Goal: Task Accomplishment & Management: Manage account settings

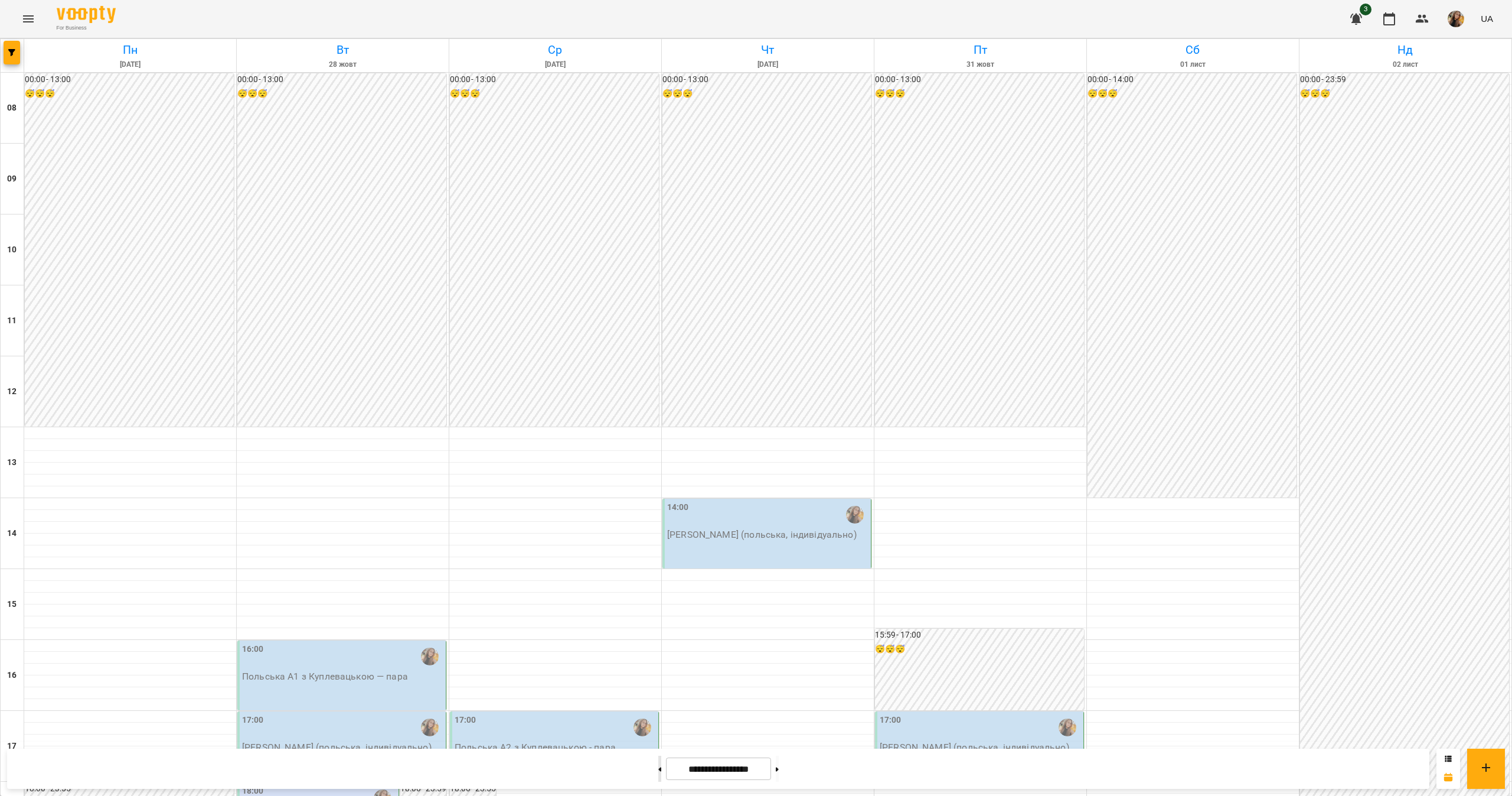
click at [658, 776] on button at bounding box center [660, 769] width 3 height 26
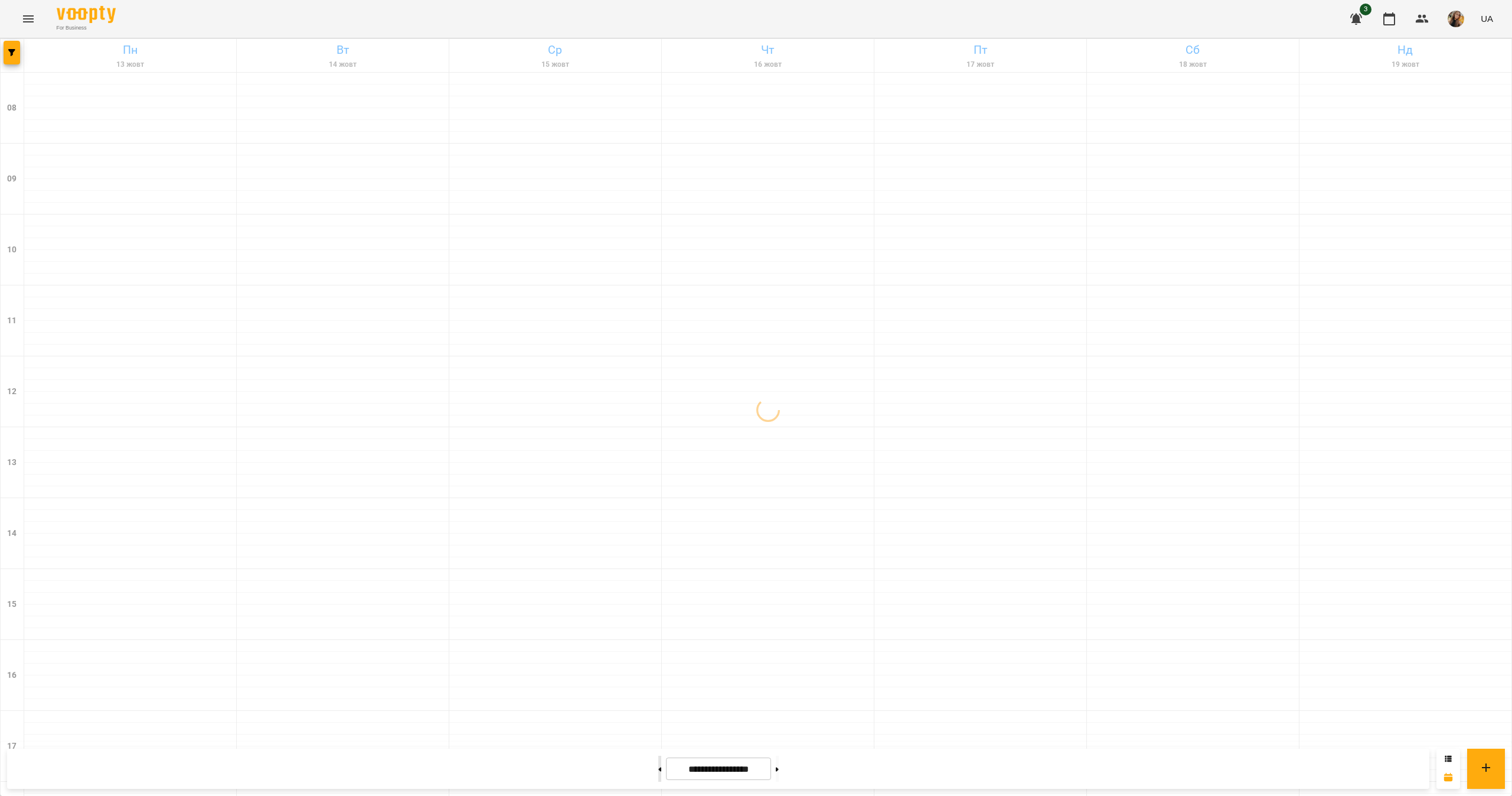
click at [658, 776] on button at bounding box center [660, 769] width 3 height 26
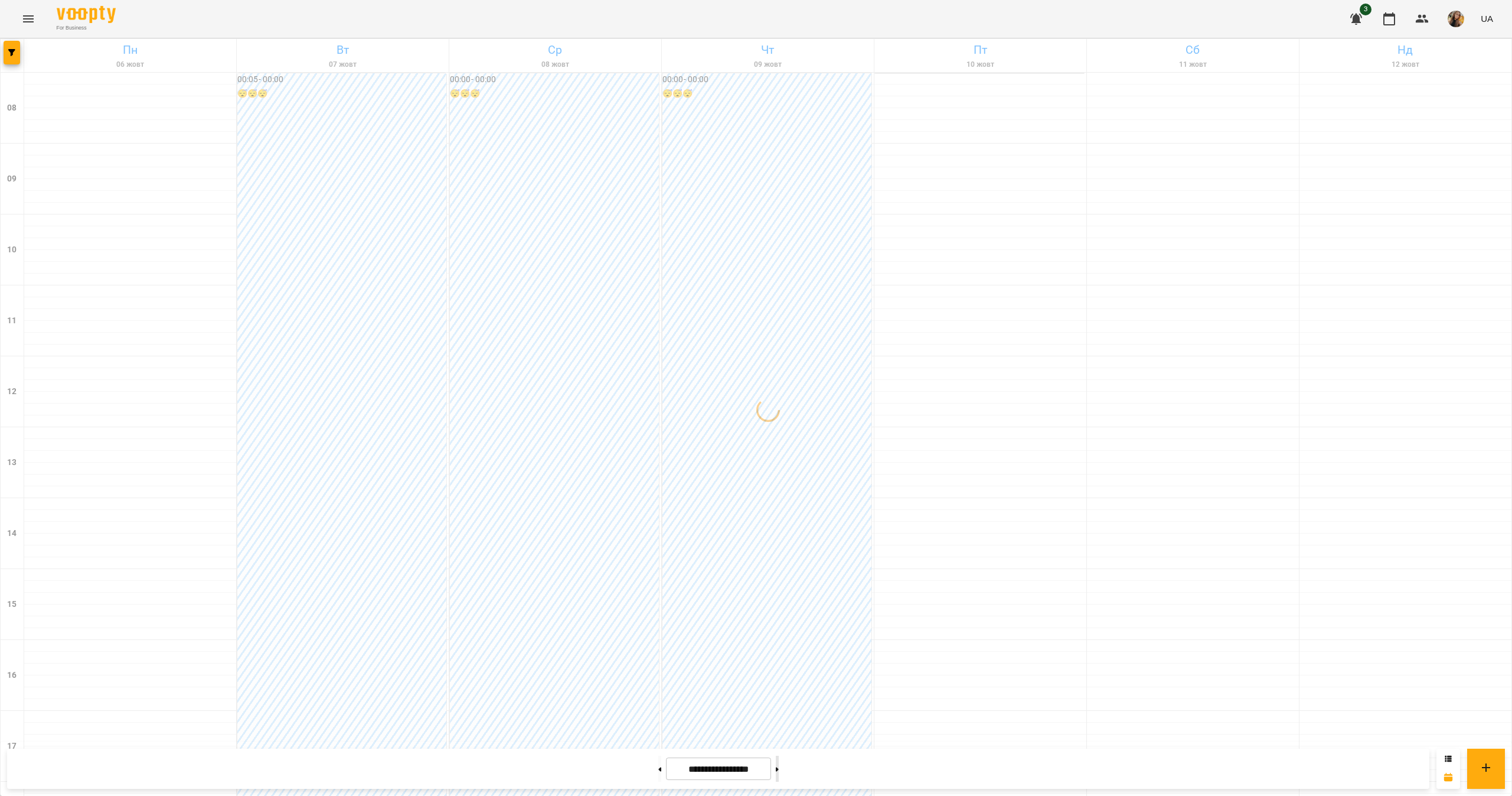
click at [779, 766] on button at bounding box center [778, 769] width 3 height 26
type input "**********"
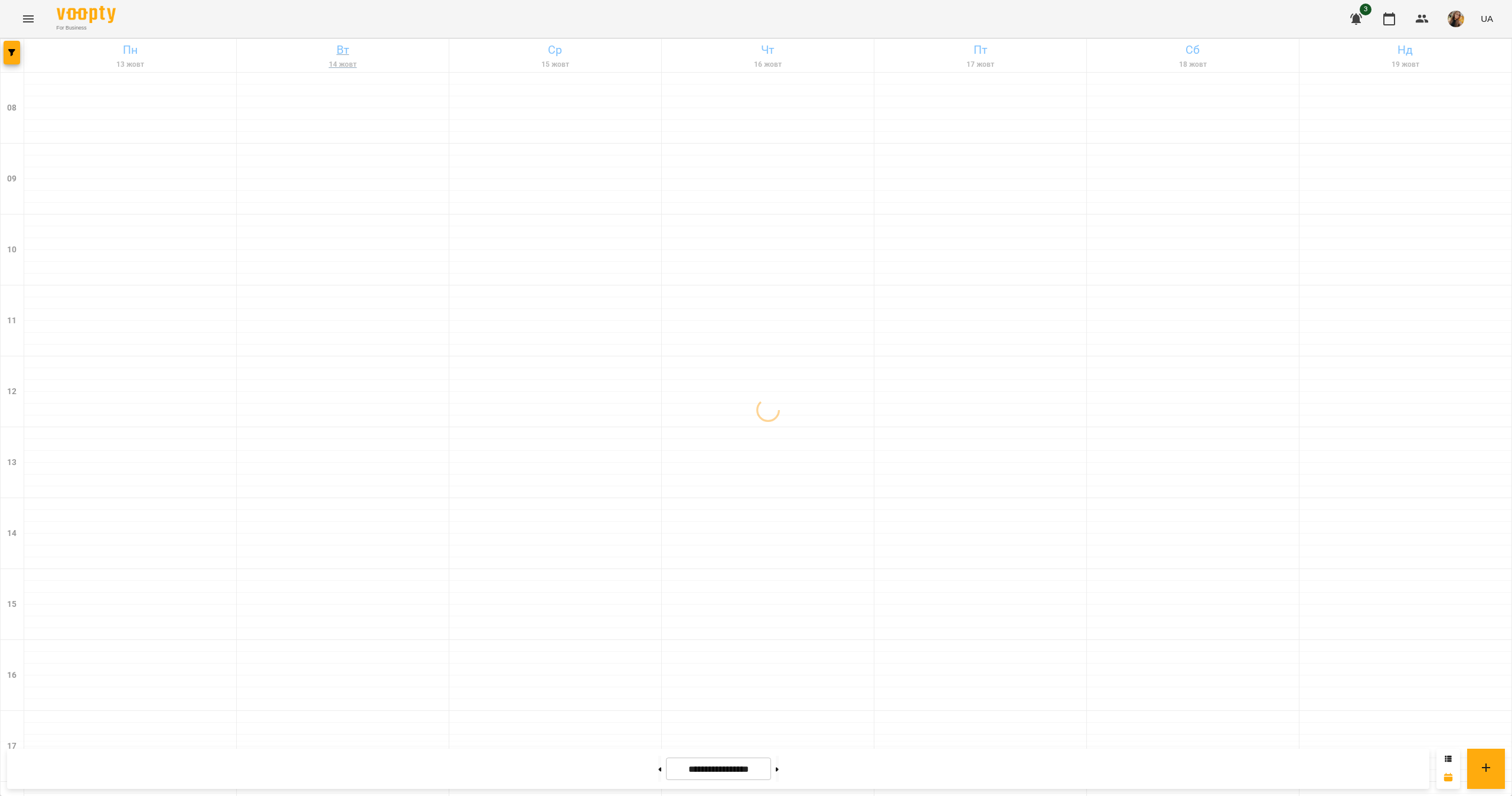
scroll to position [305, 0]
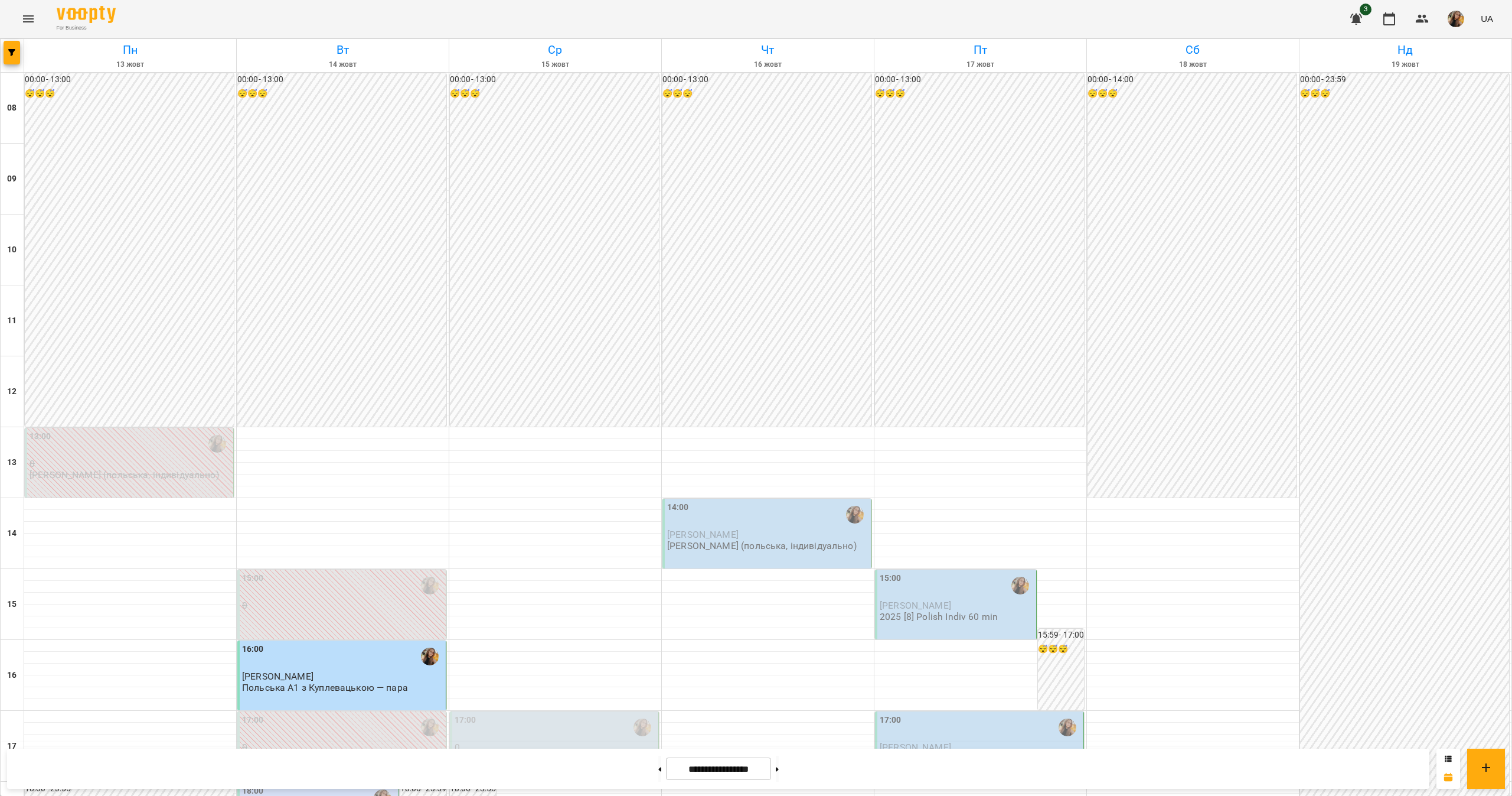
click at [338, 784] on div "18:00" at bounding box center [319, 798] width 154 height 27
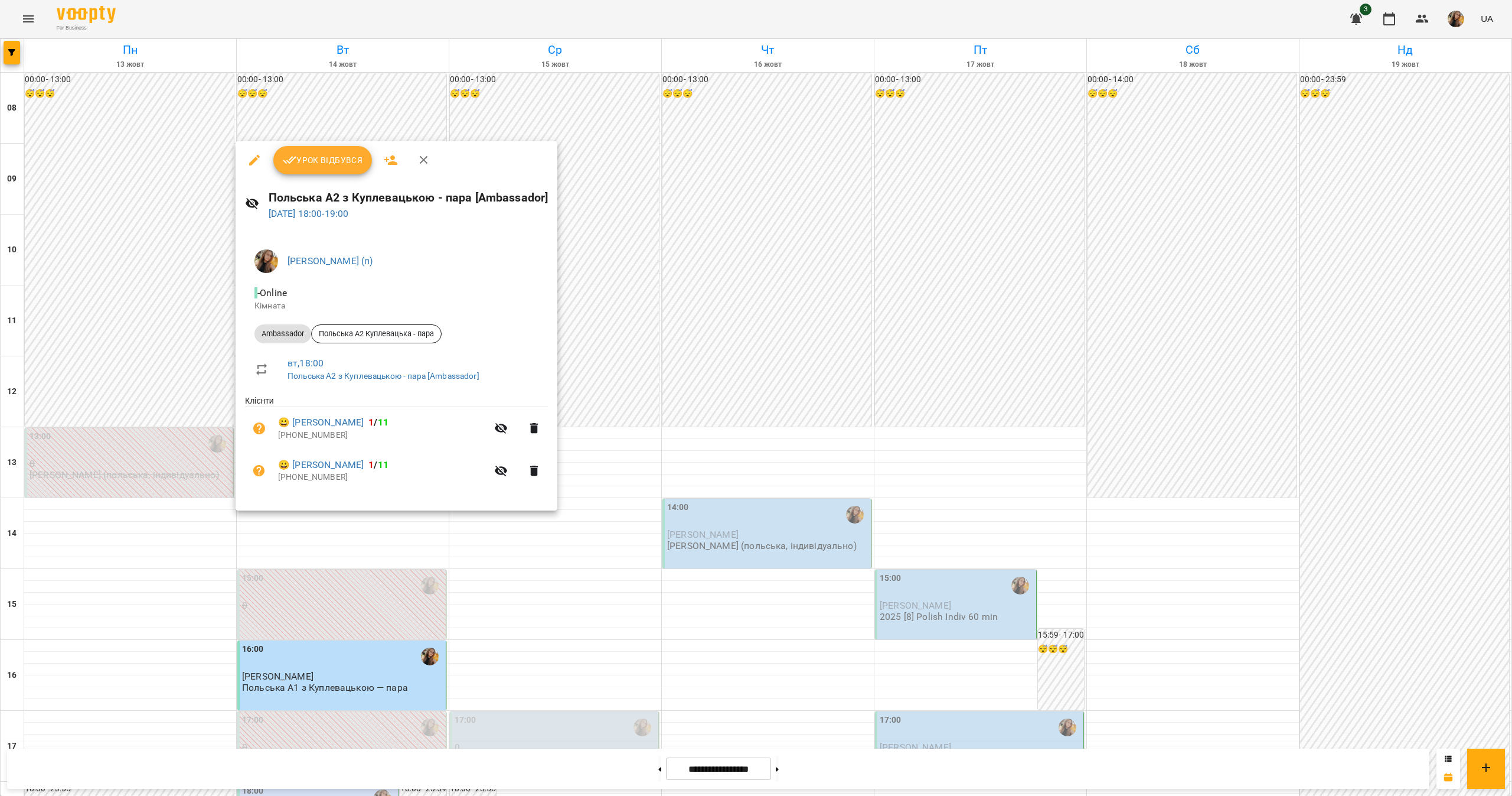
click at [297, 146] on button "Урок відбувся" at bounding box center [322, 160] width 99 height 28
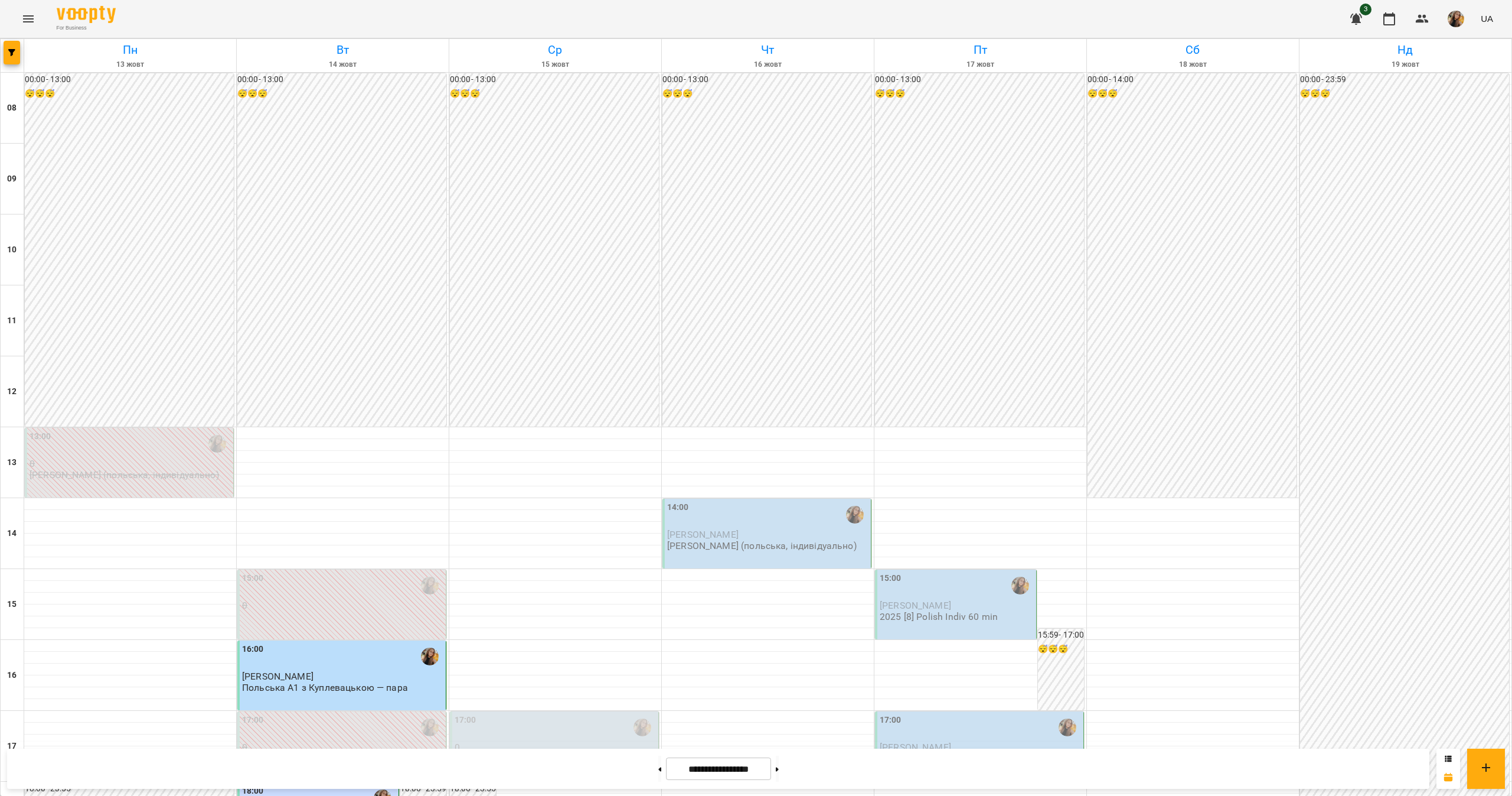
scroll to position [393, 0]
click at [577, 711] on div "17:00 0 Польська А2 з Куплевацькою - пара" at bounding box center [554, 746] width 209 height 69
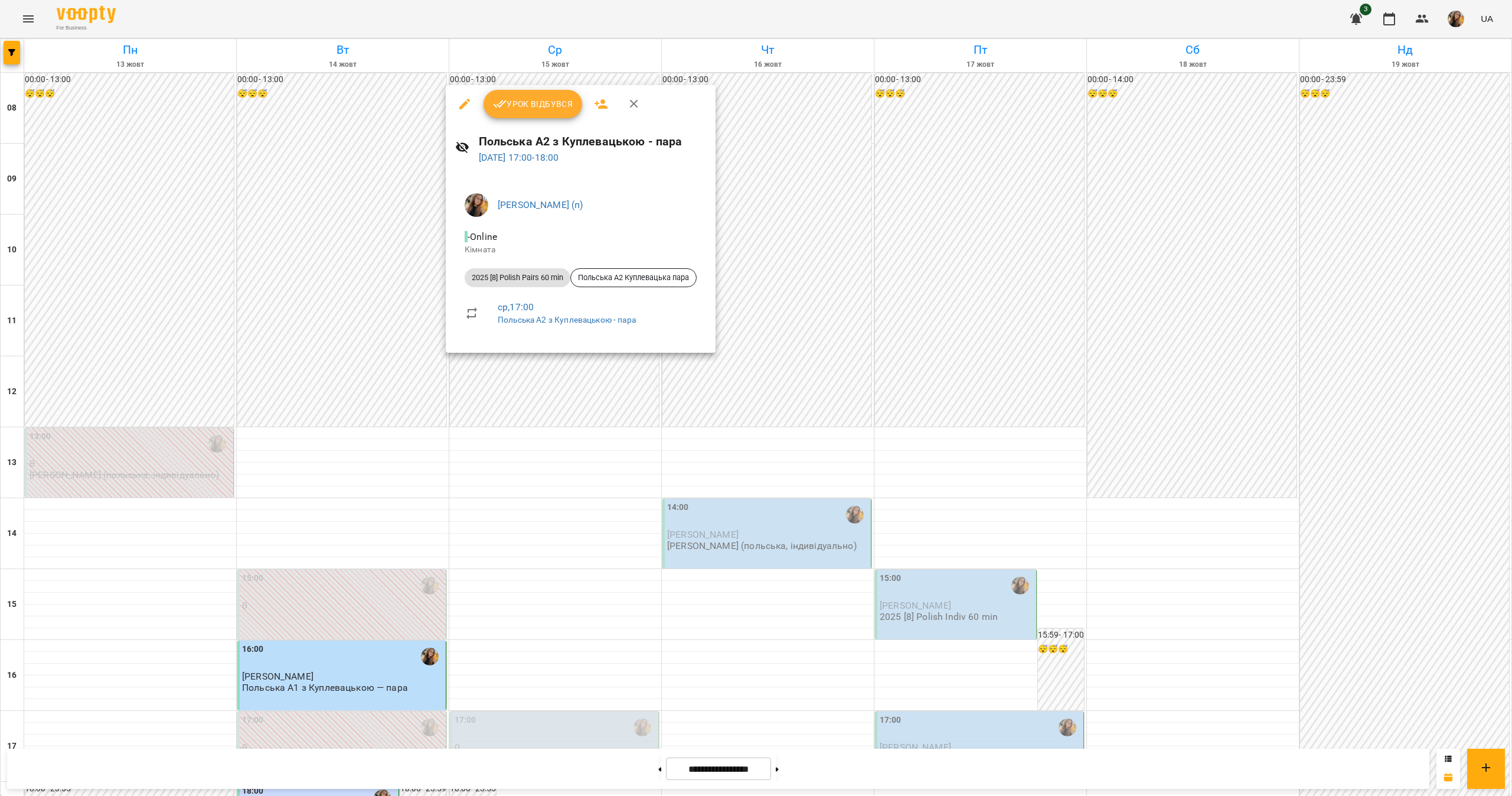
click at [465, 428] on div at bounding box center [756, 398] width 1512 height 796
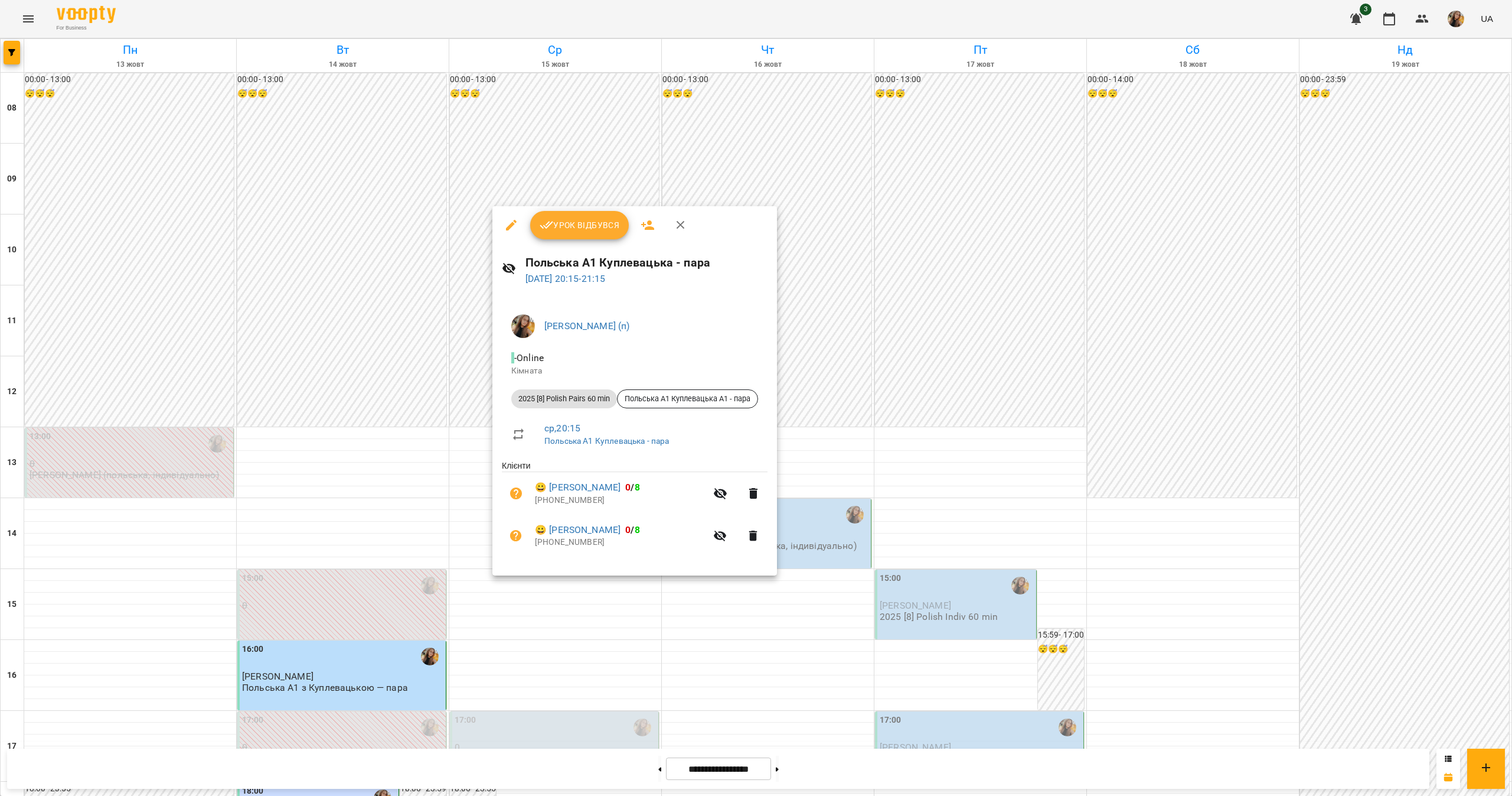
click at [765, 602] on div at bounding box center [756, 398] width 1512 height 796
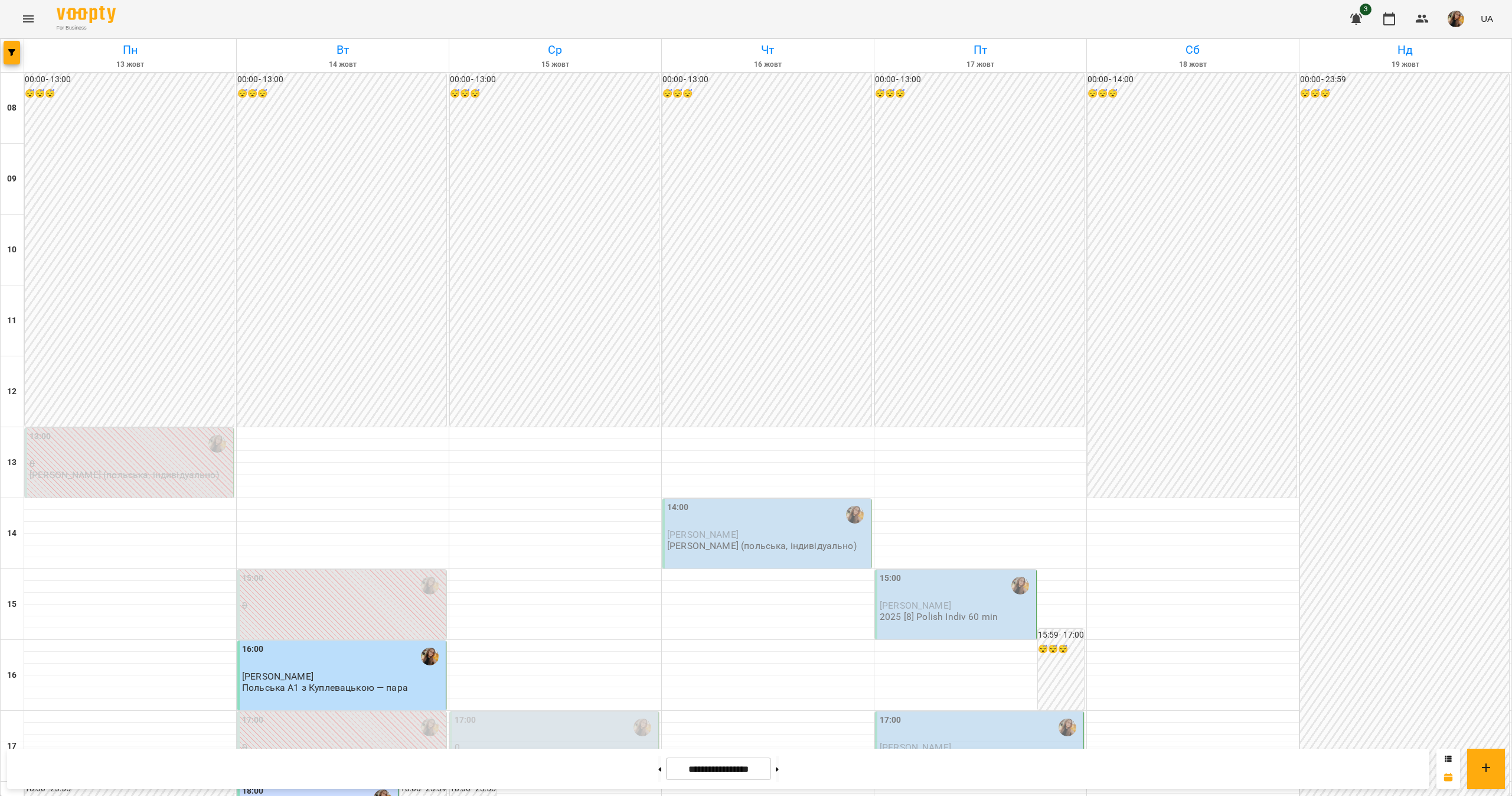
click at [518, 711] on div "17:00 0 Польська А2 з Куплевацькою - пара" at bounding box center [554, 746] width 209 height 69
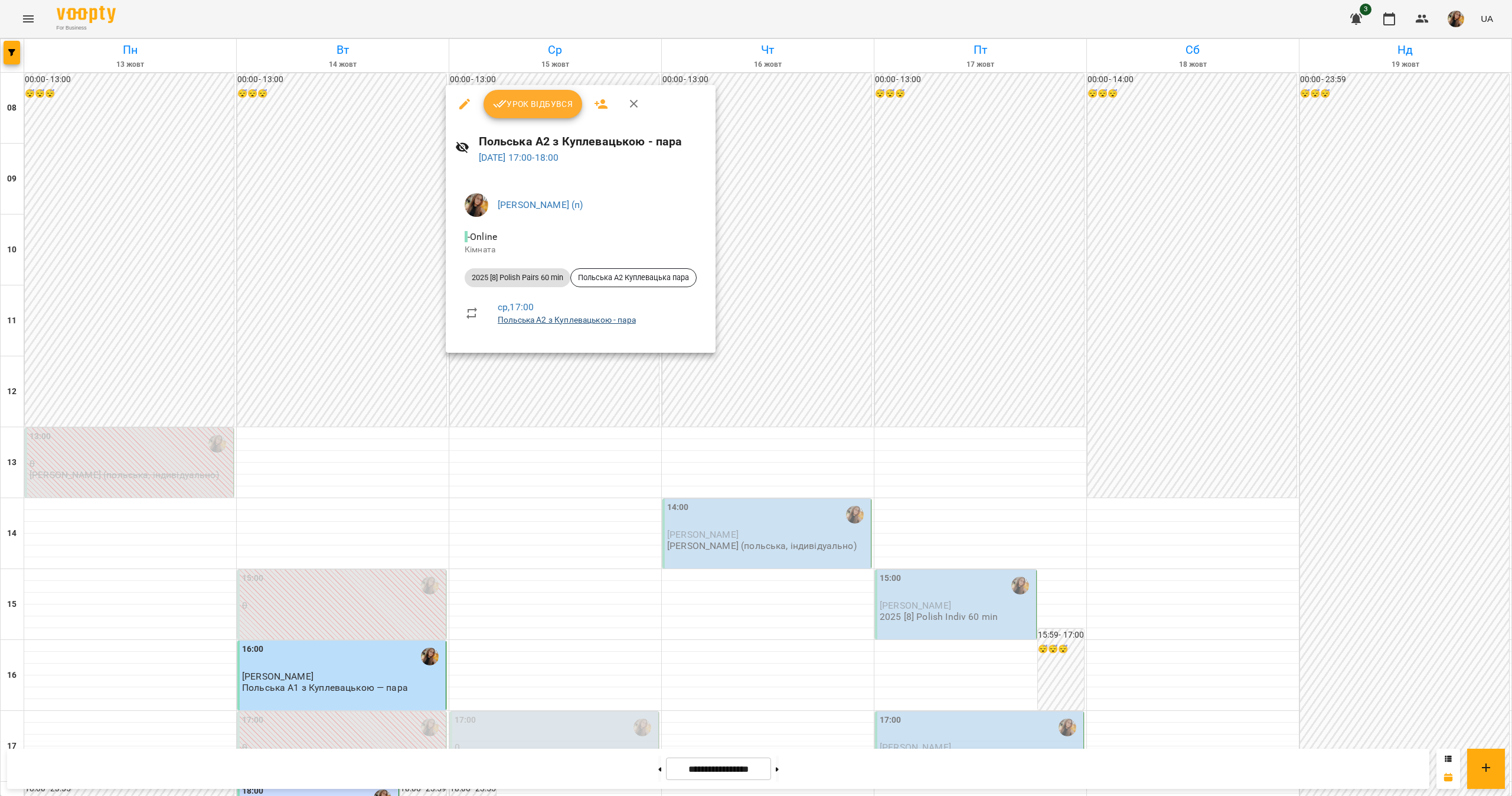
click at [572, 319] on link "Польська А2 з Куплевацькою - пара" at bounding box center [567, 319] width 138 height 9
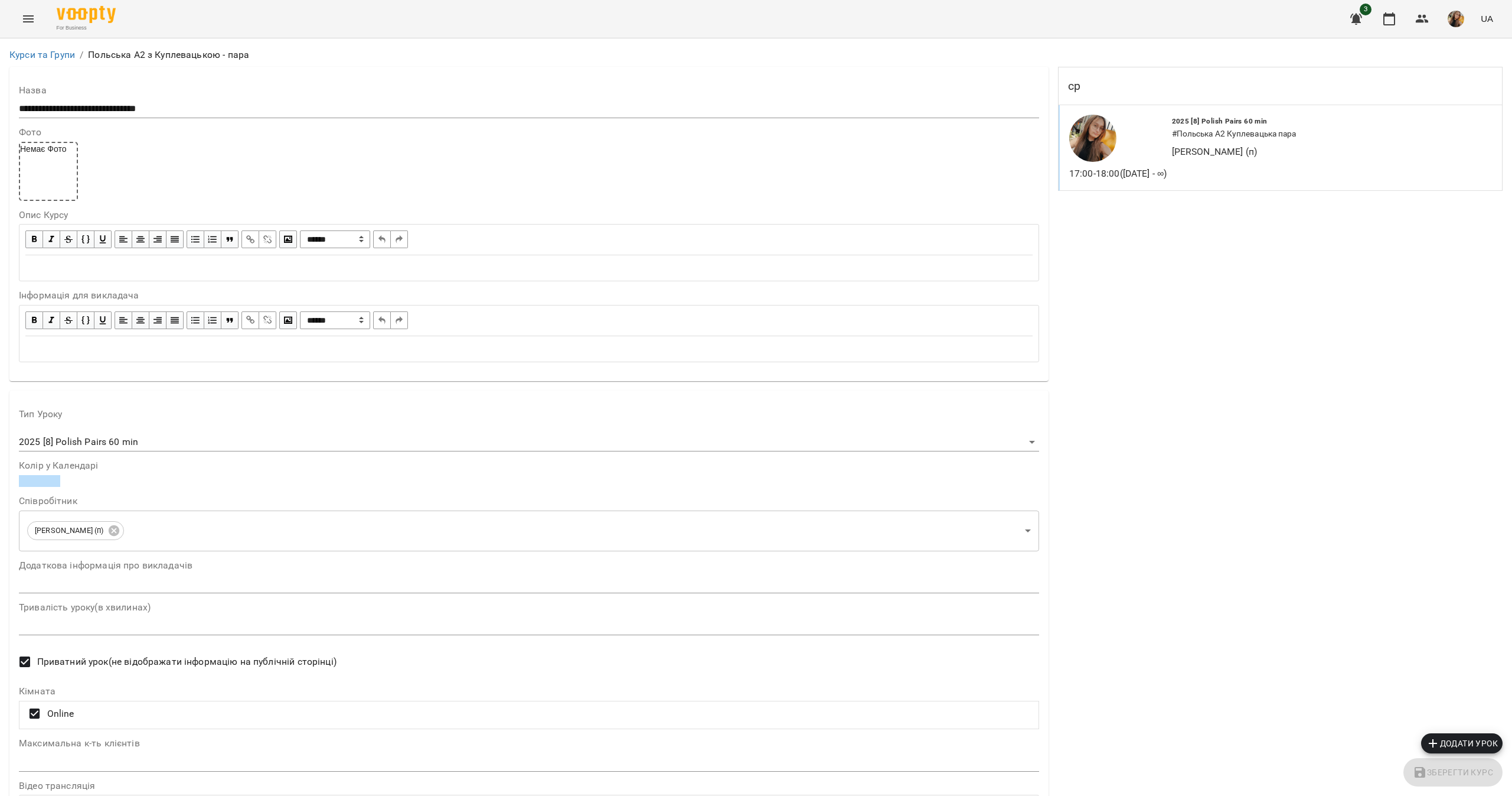
click at [5, 35] on div "For Business 3 UA" at bounding box center [756, 19] width 1512 height 38
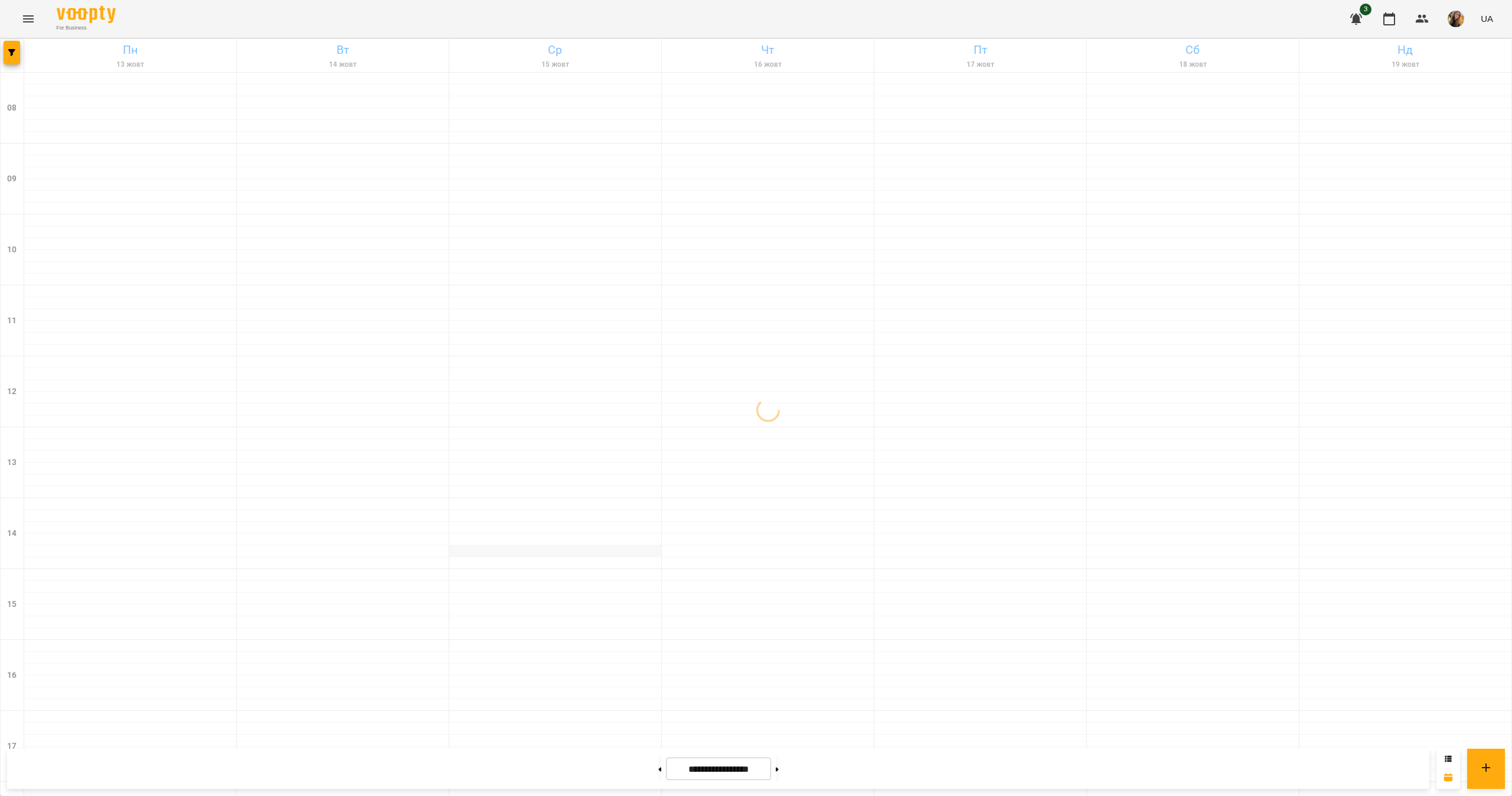
scroll to position [393, 0]
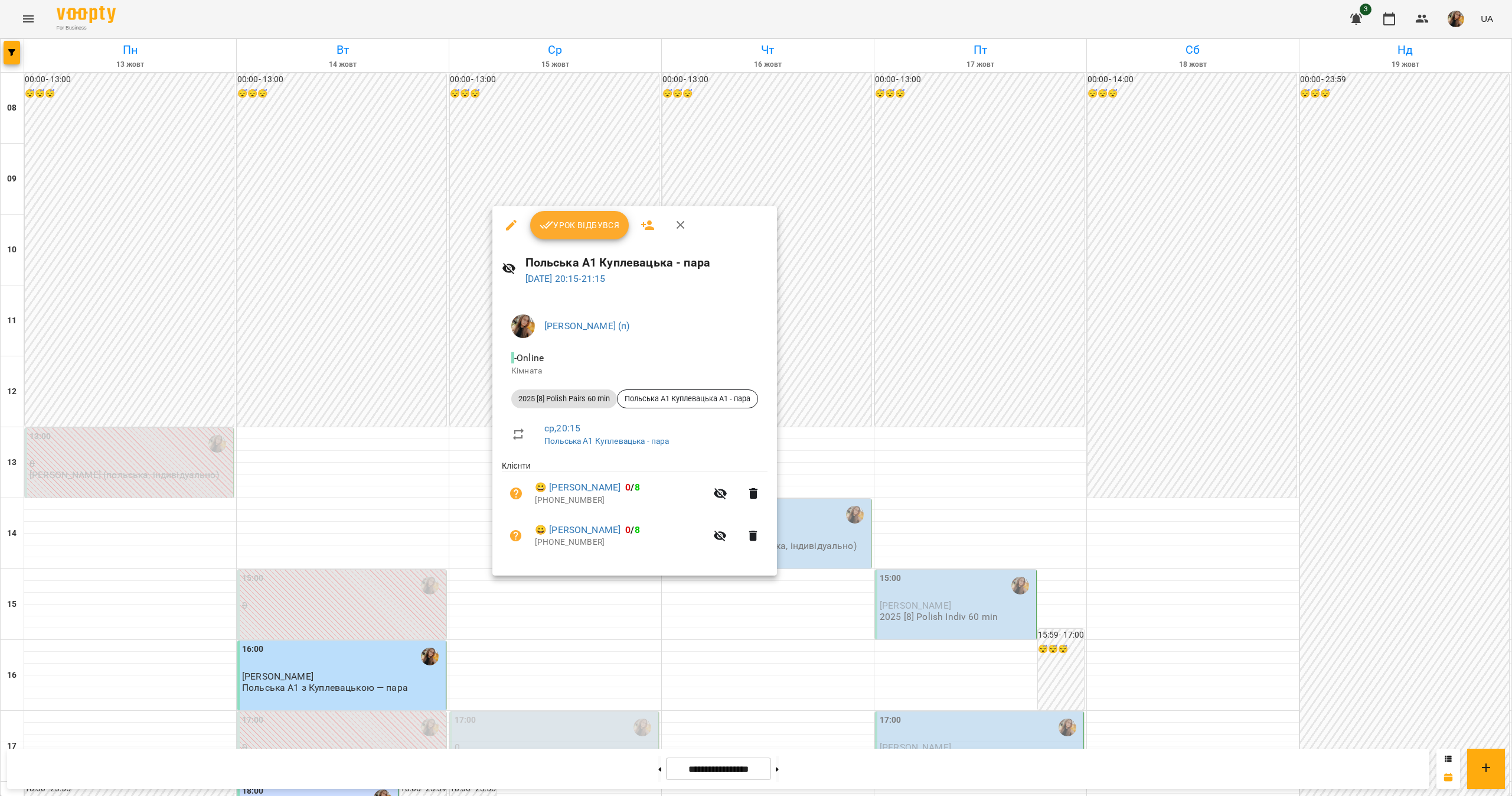
click at [415, 563] on div at bounding box center [756, 398] width 1512 height 796
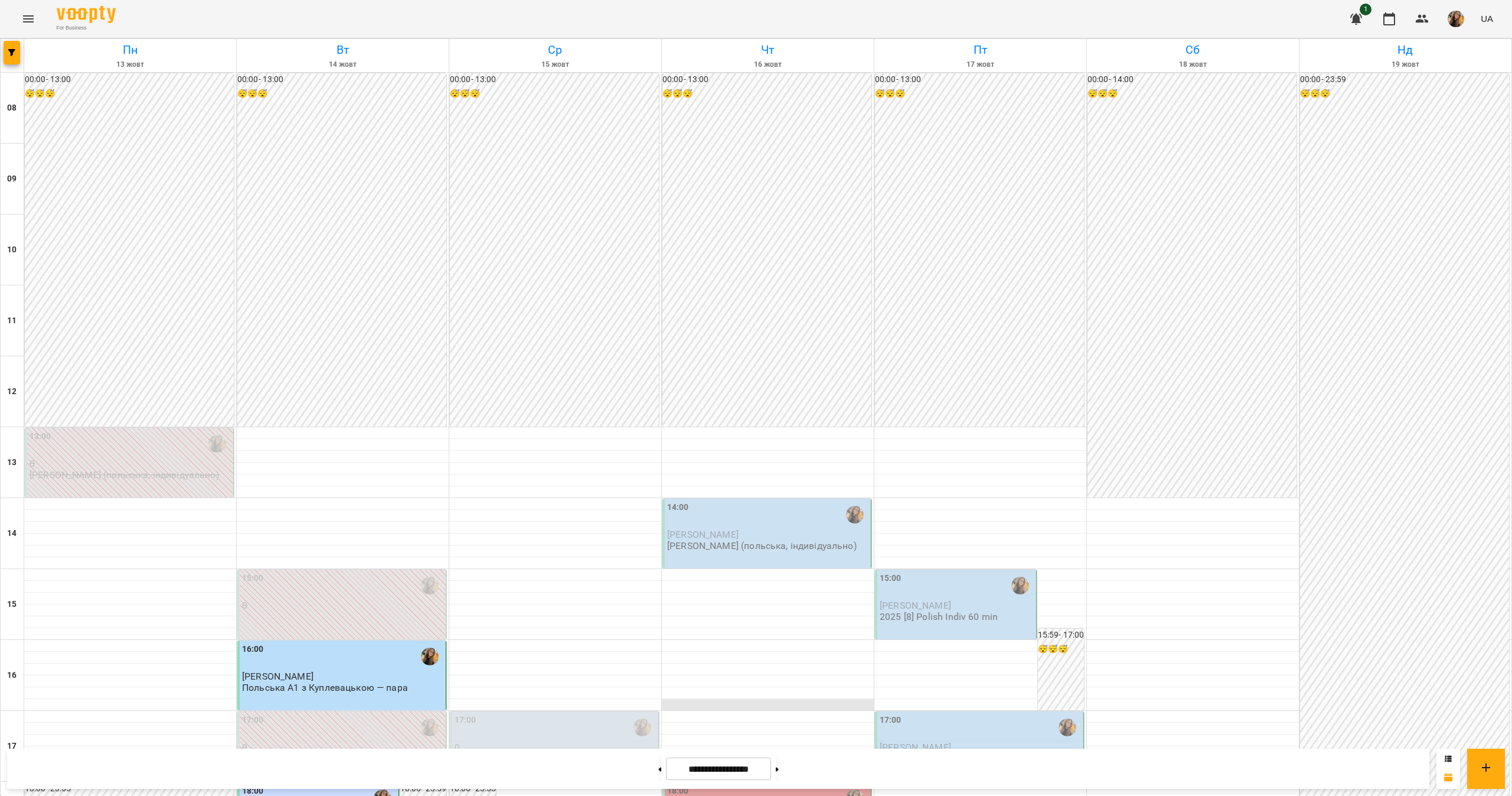
scroll to position [393, 0]
click at [485, 753] on div "Польська А2 з Куплевацькою - пара" at bounding box center [535, 758] width 161 height 11
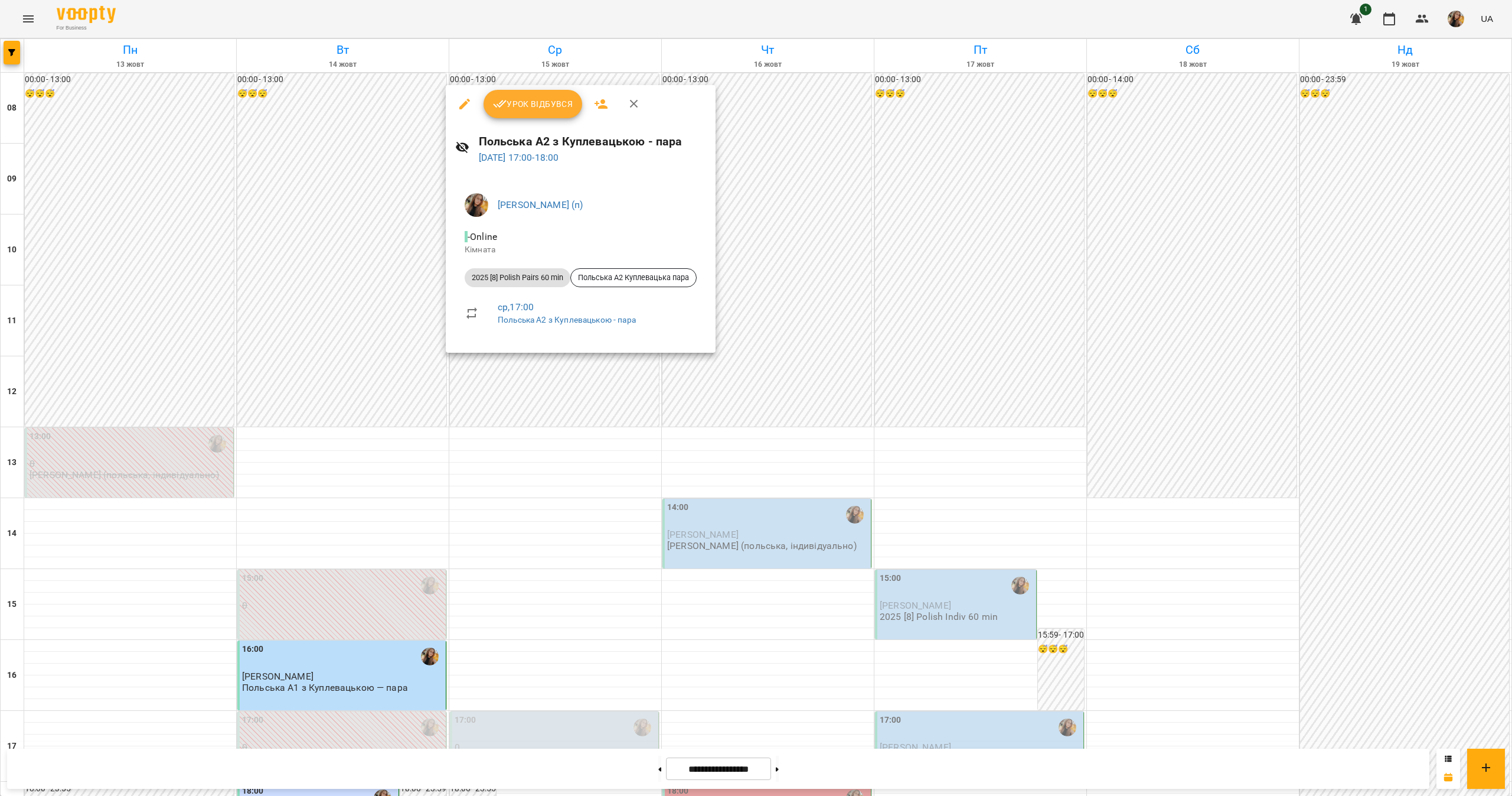
click at [482, 458] on div at bounding box center [756, 398] width 1512 height 796
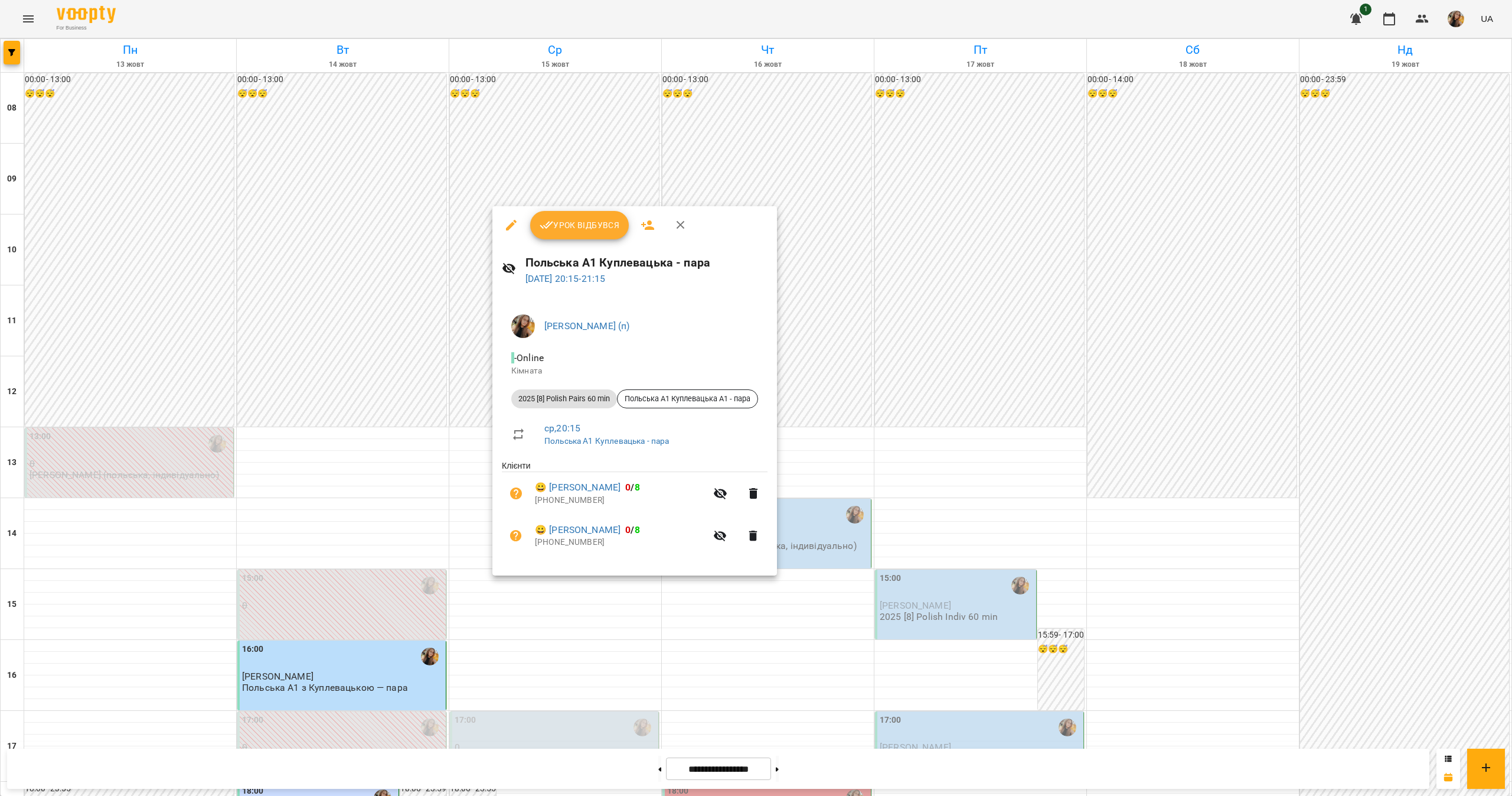
click at [783, 607] on div at bounding box center [756, 398] width 1512 height 796
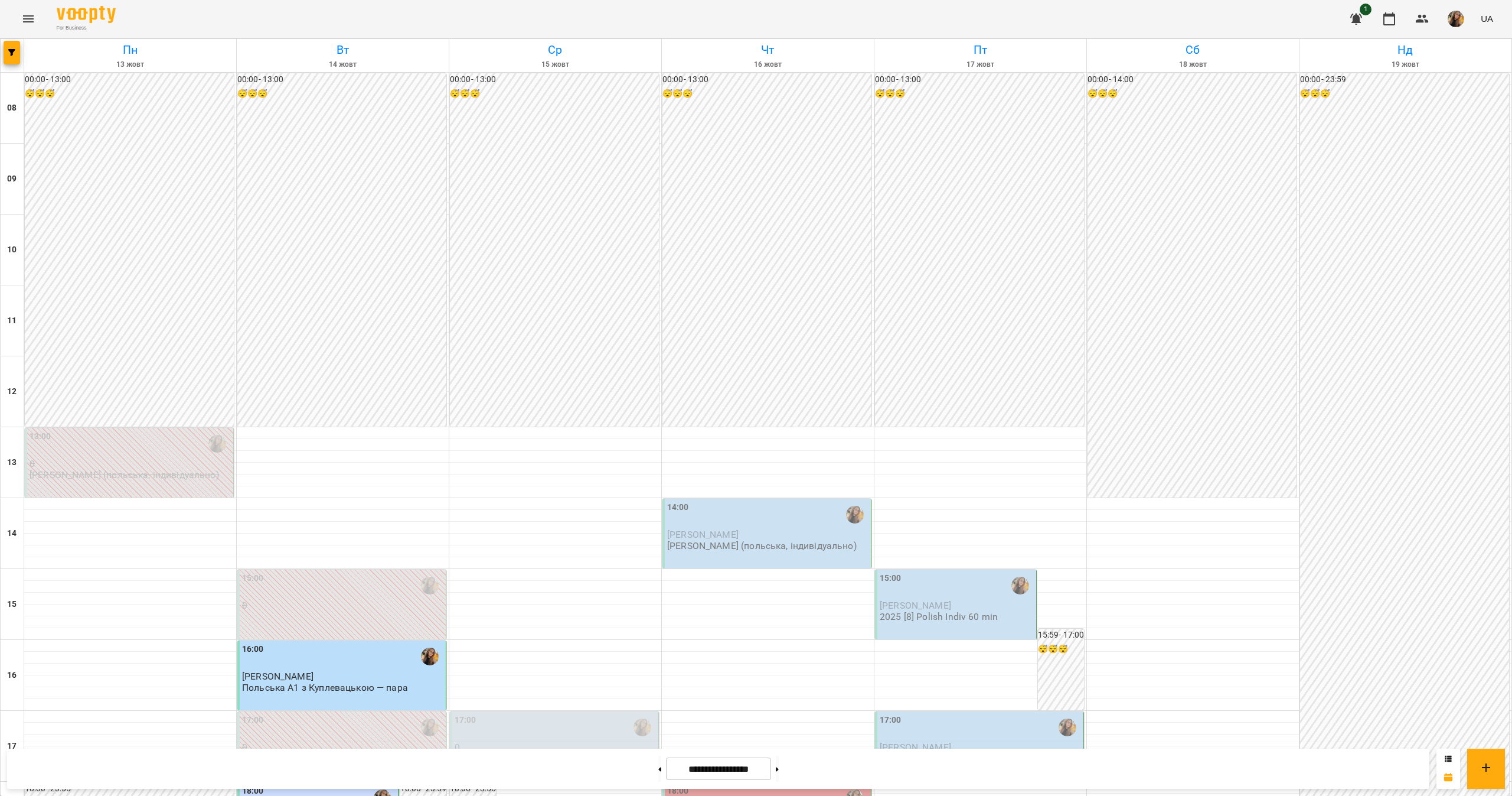
click at [547, 714] on div "17:00" at bounding box center [555, 727] width 202 height 27
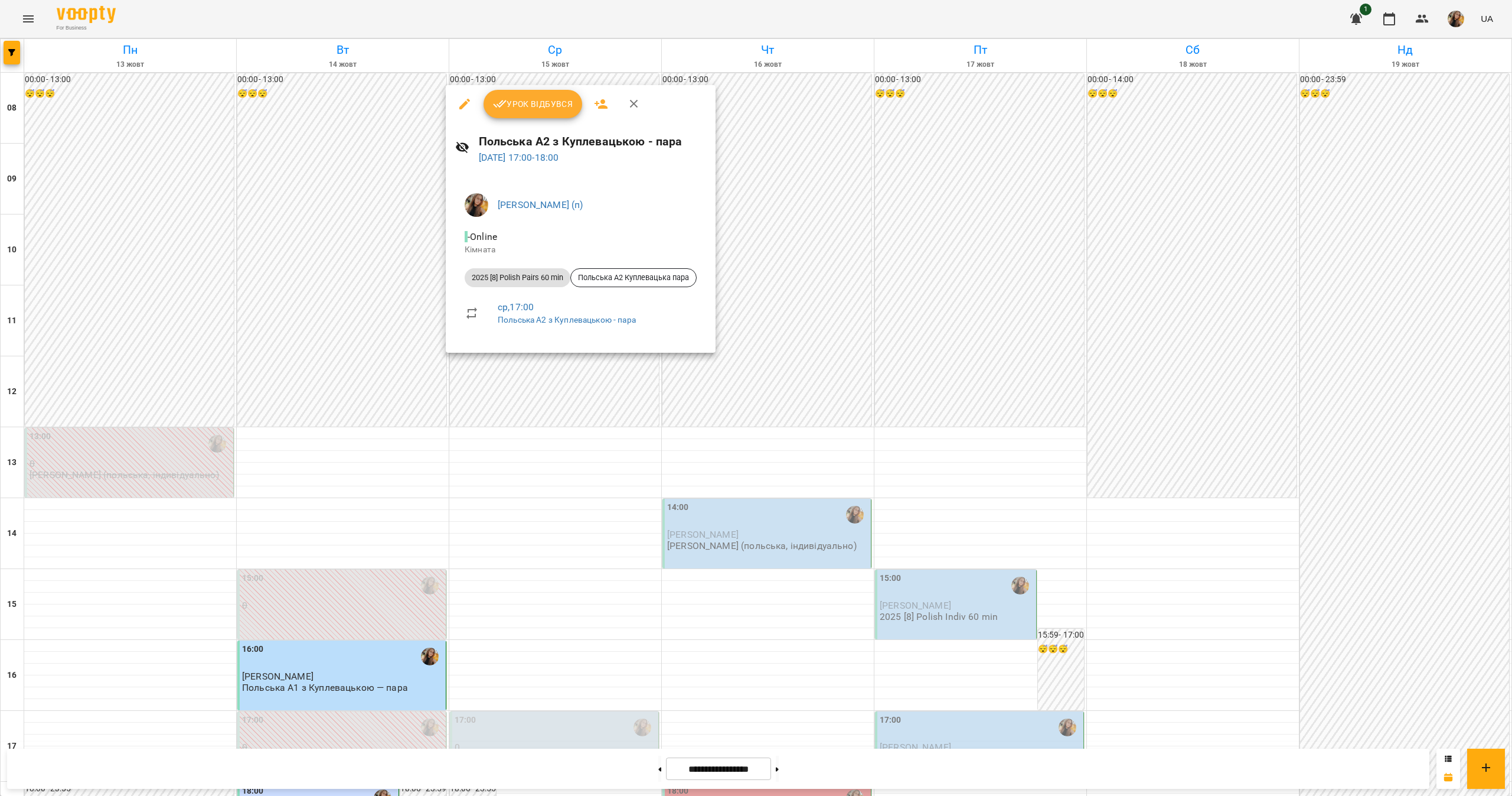
click at [788, 634] on div at bounding box center [756, 398] width 1512 height 796
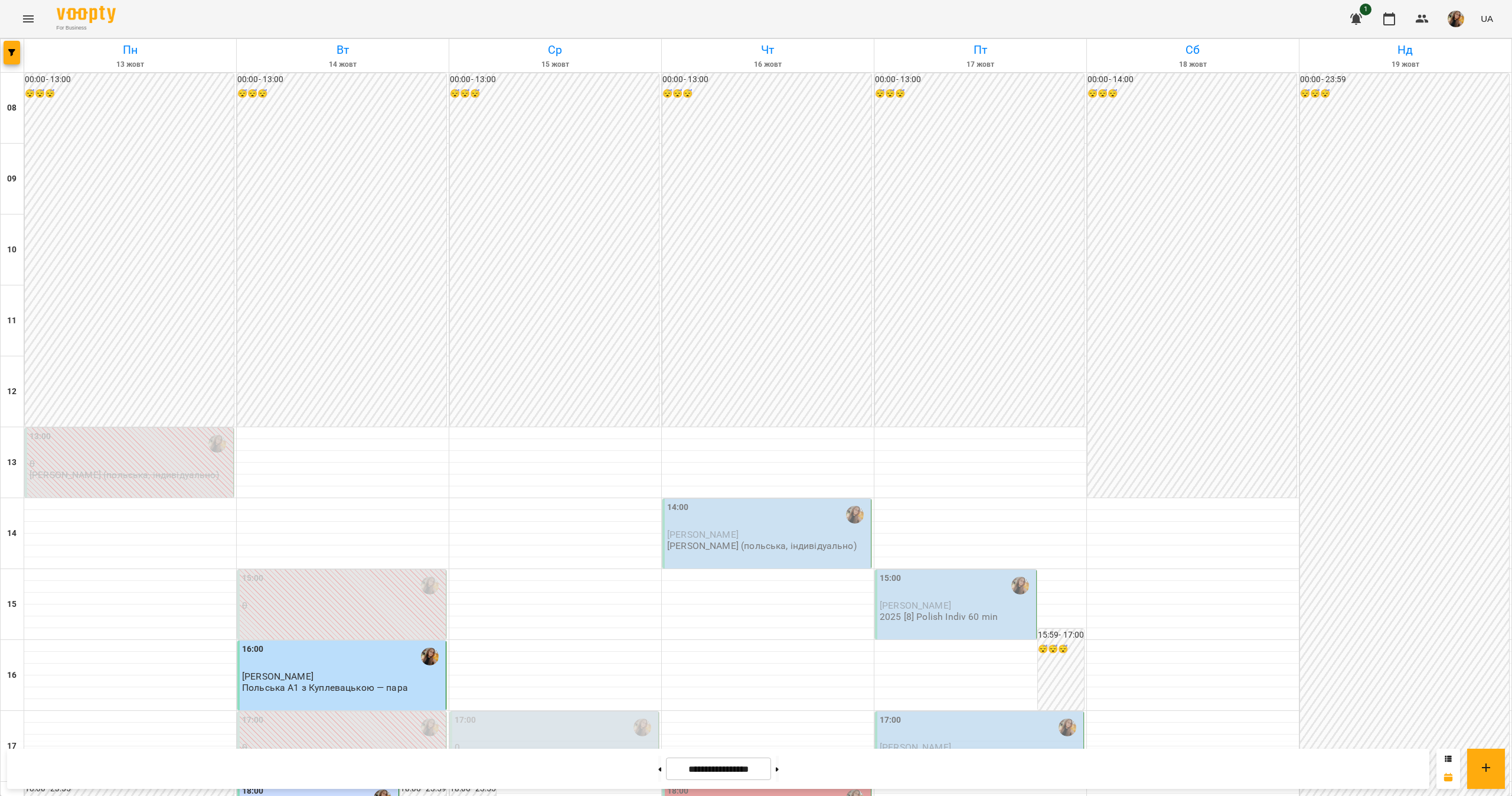
click at [494, 714] on div "17:00" at bounding box center [555, 727] width 202 height 27
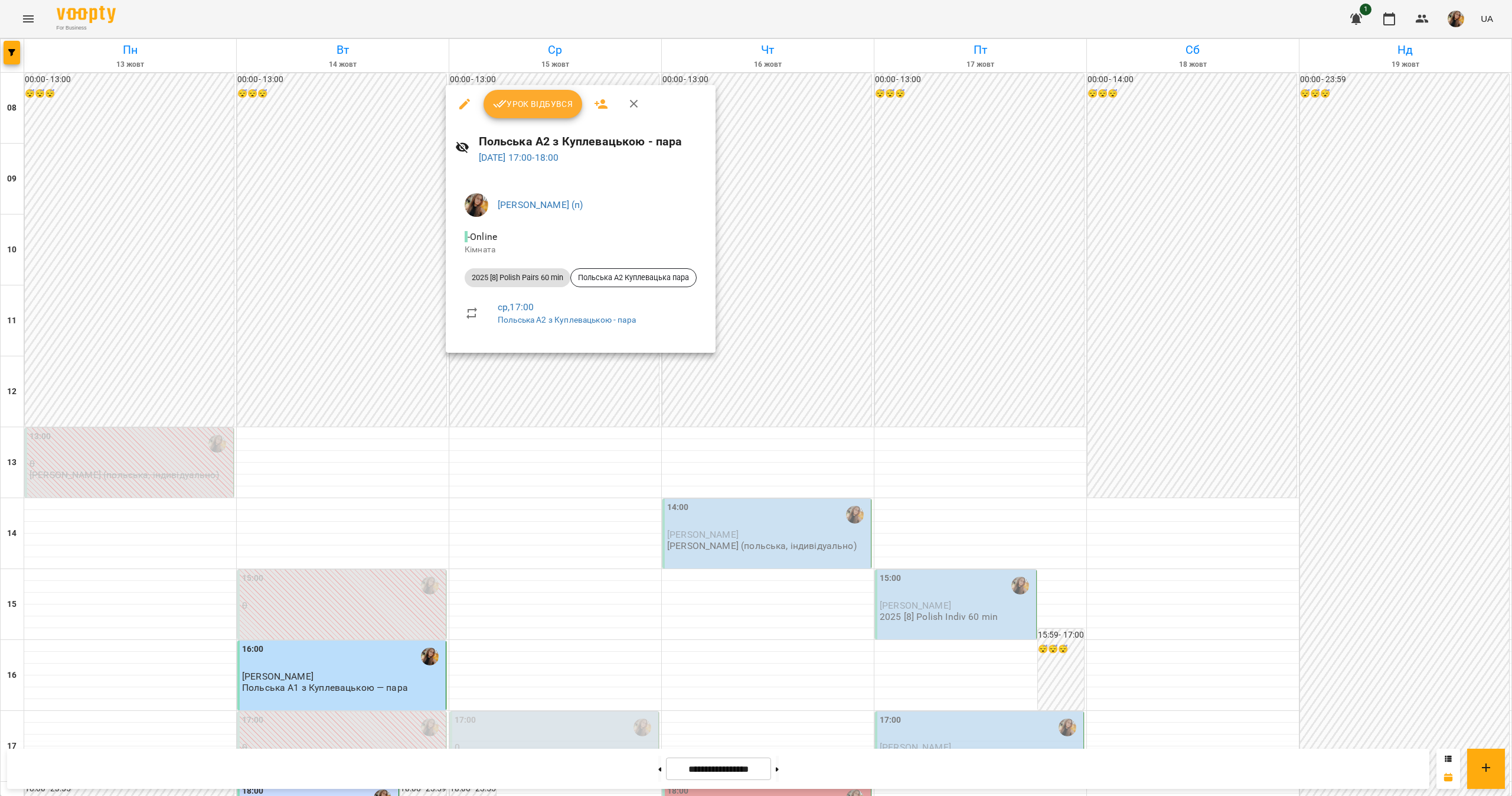
click at [618, 575] on div at bounding box center [756, 398] width 1512 height 796
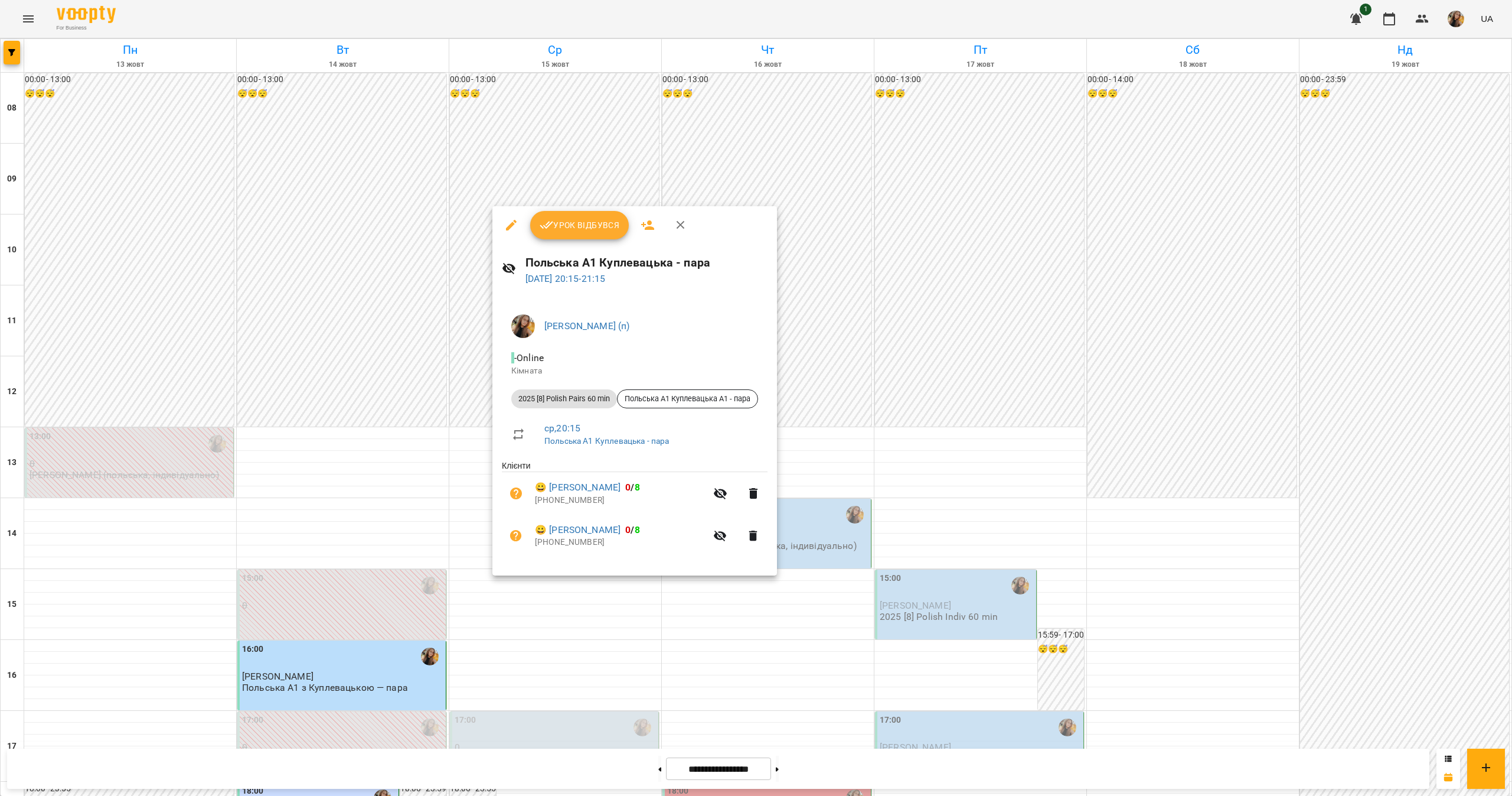
click at [692, 627] on div at bounding box center [756, 398] width 1512 height 796
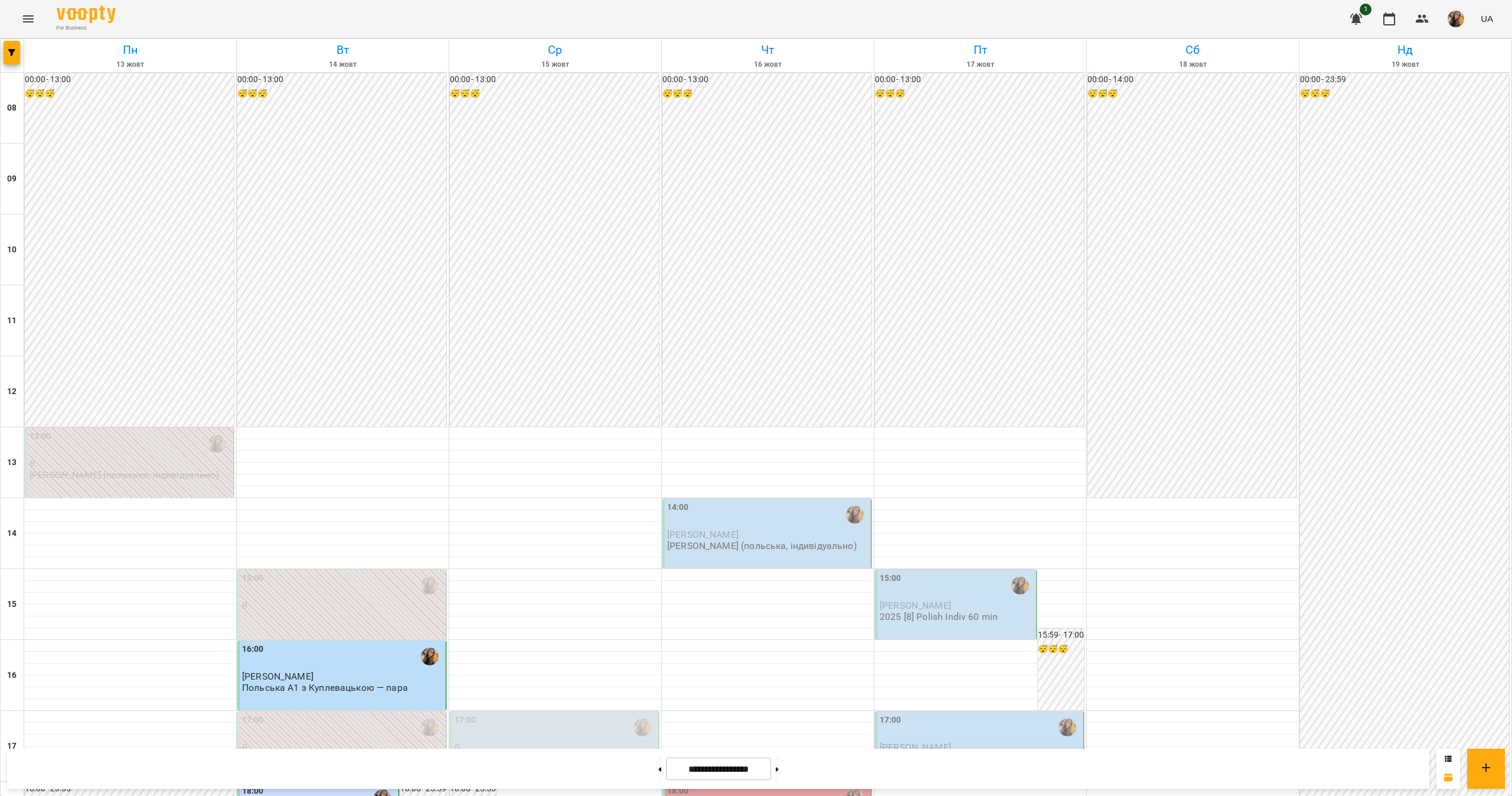
click at [667, 501] on div "14:00" at bounding box center [678, 515] width 22 height 27
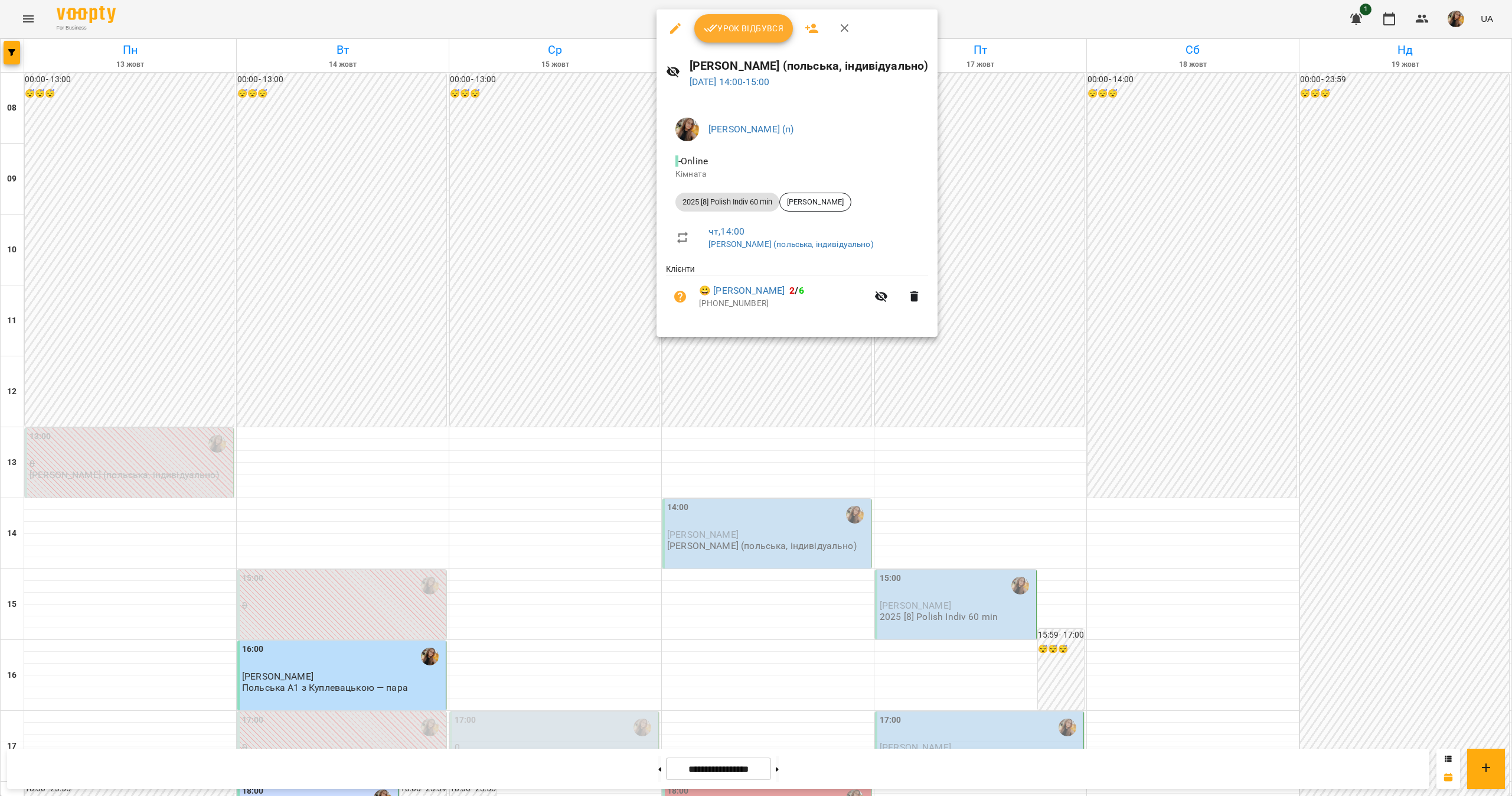
click at [702, 662] on div at bounding box center [756, 398] width 1512 height 796
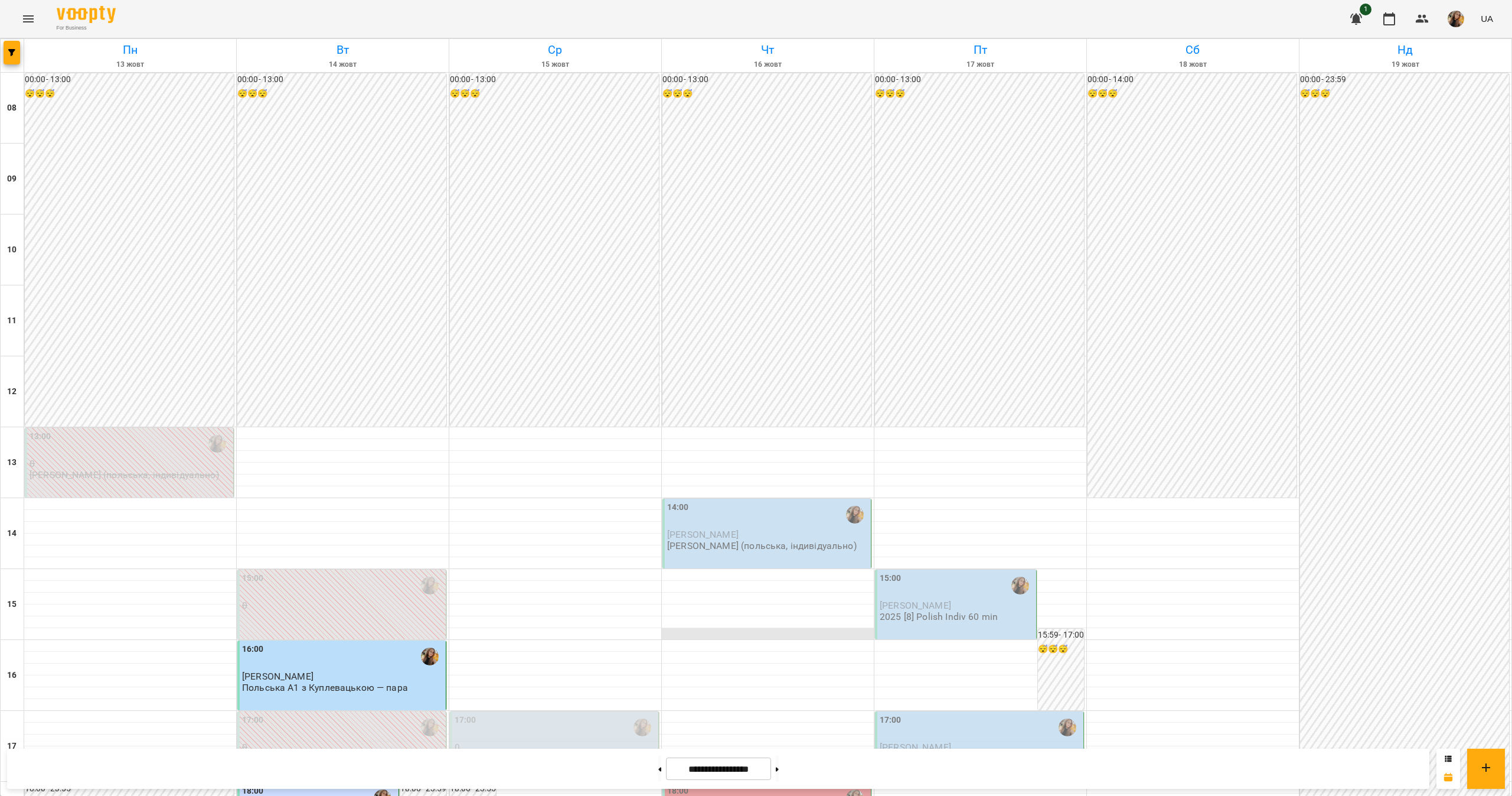
scroll to position [127, 0]
click at [710, 541] on p "[PERSON_NAME] (польська, індивідуально)" at bounding box center [762, 546] width 189 height 10
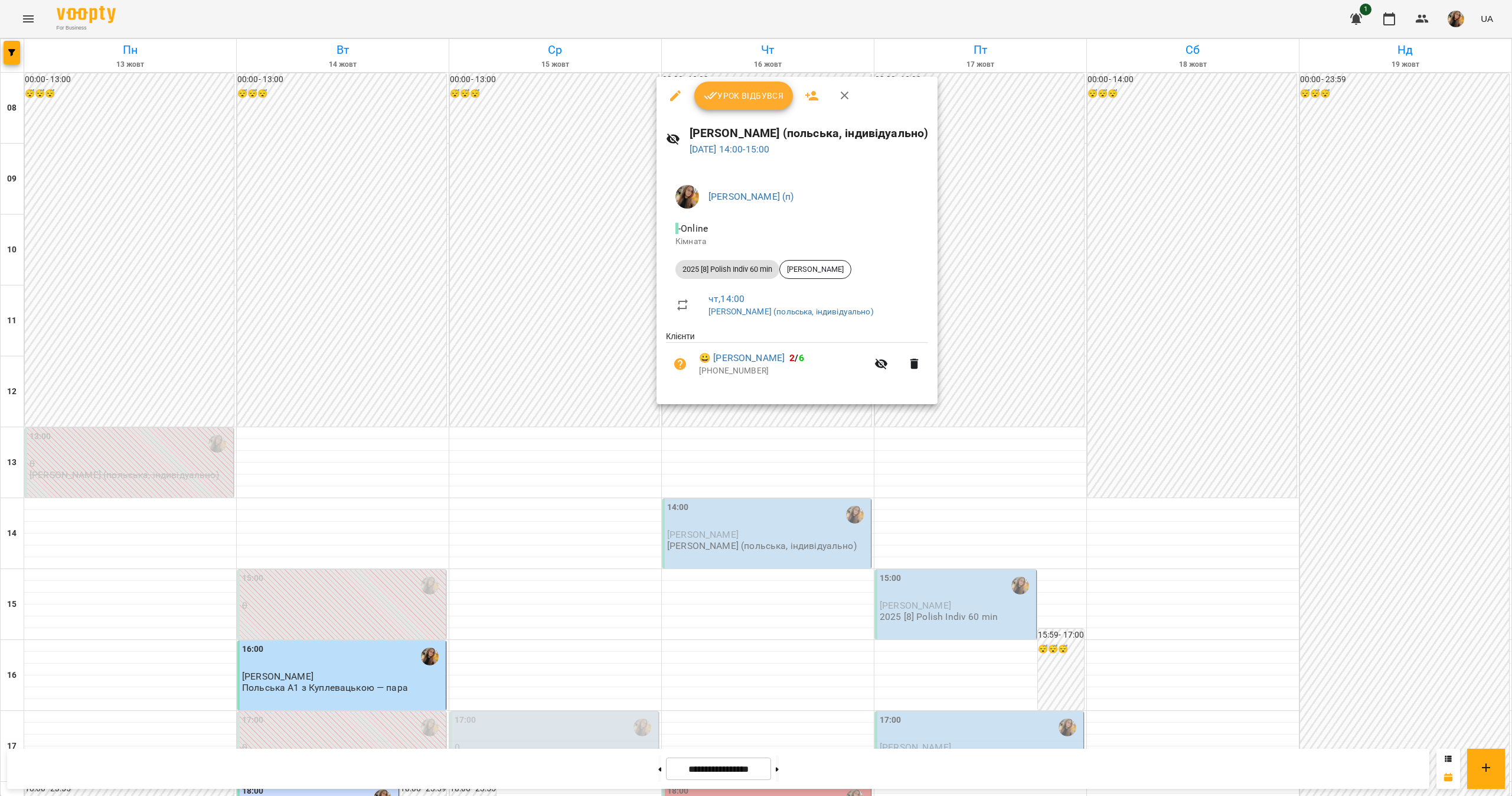
click at [1305, 247] on div at bounding box center [756, 398] width 1512 height 796
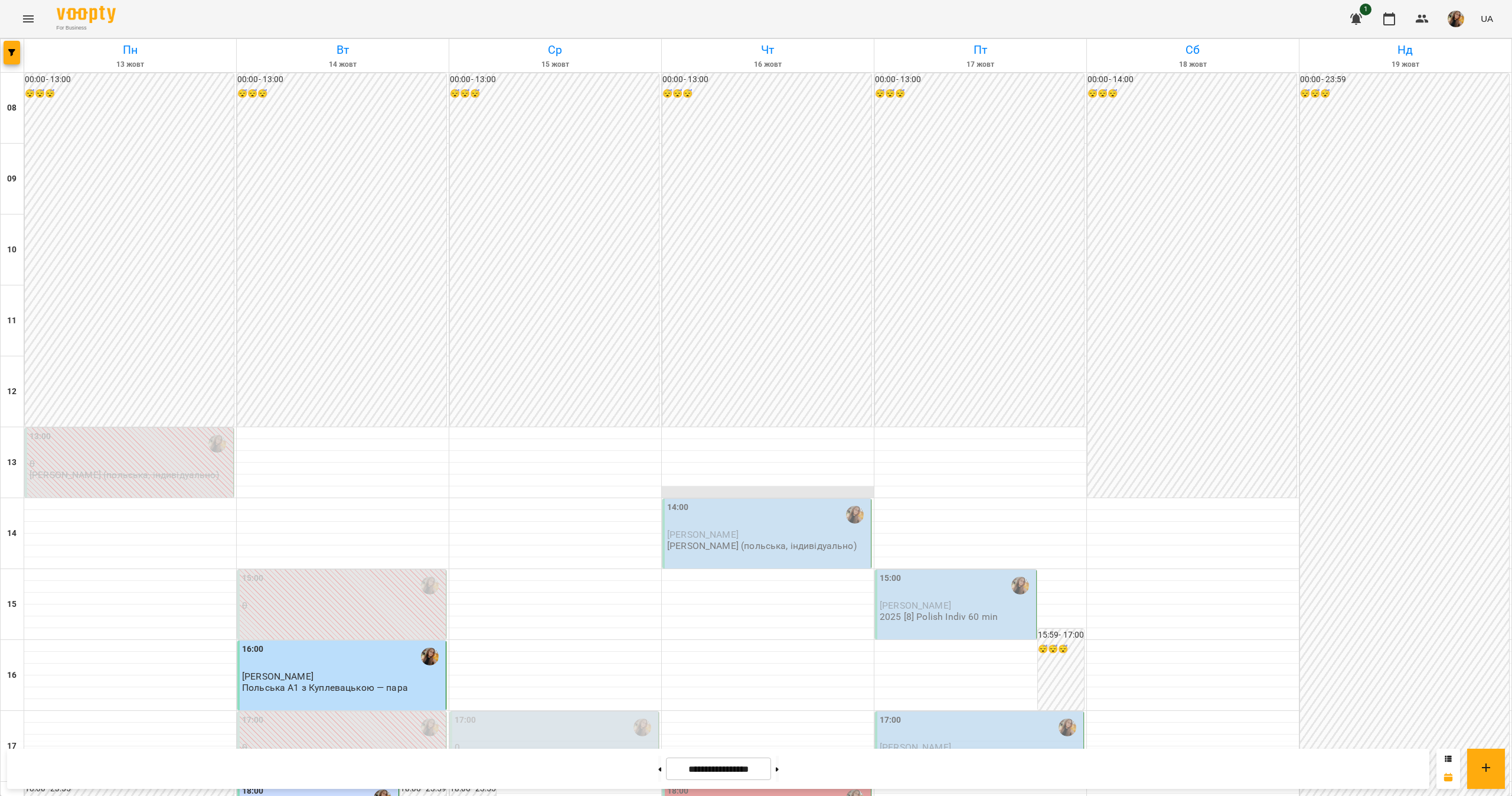
scroll to position [305, 0]
click at [750, 501] on div "14:00" at bounding box center [768, 515] width 202 height 27
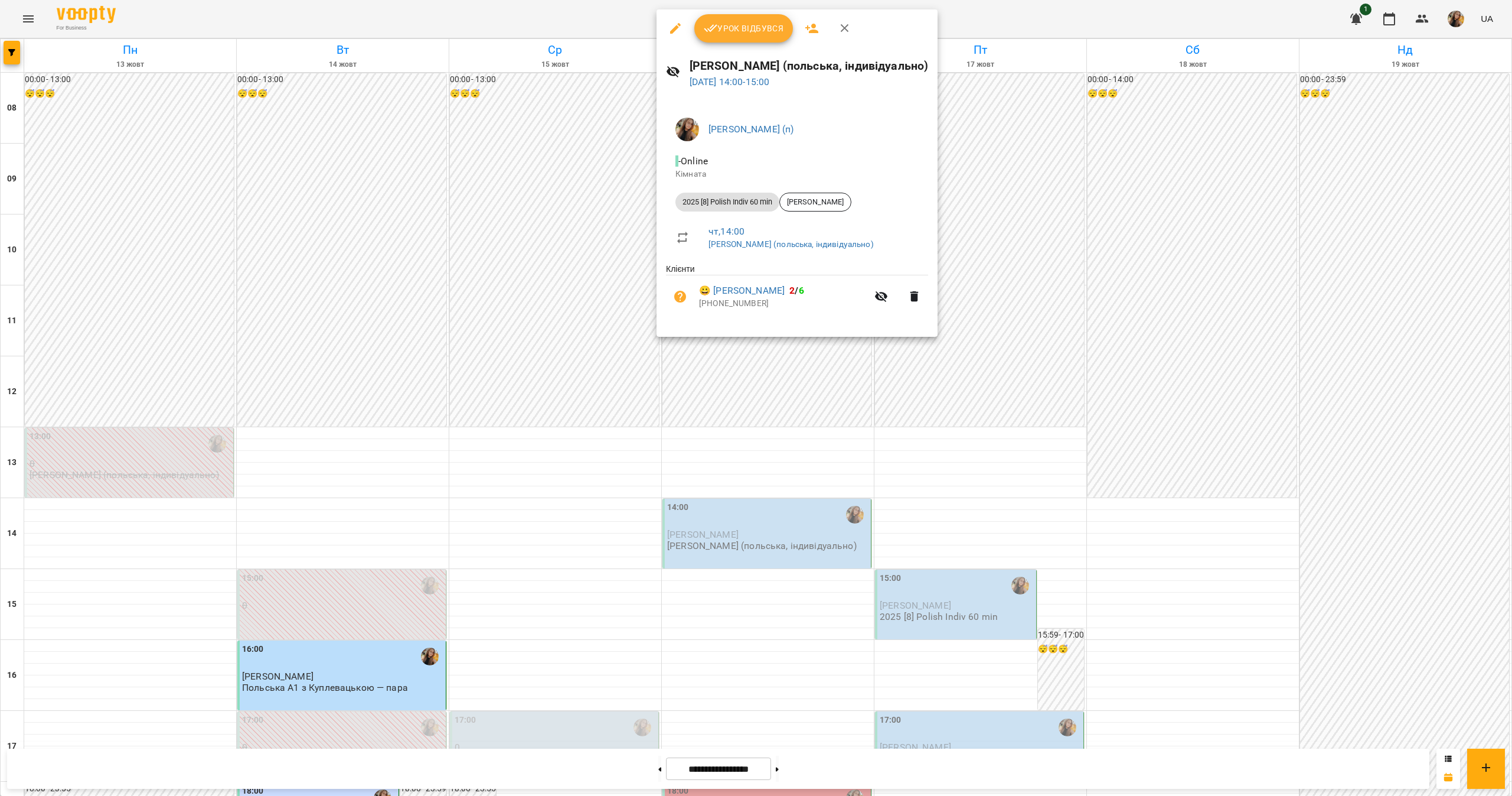
click at [843, 651] on div at bounding box center [756, 398] width 1512 height 796
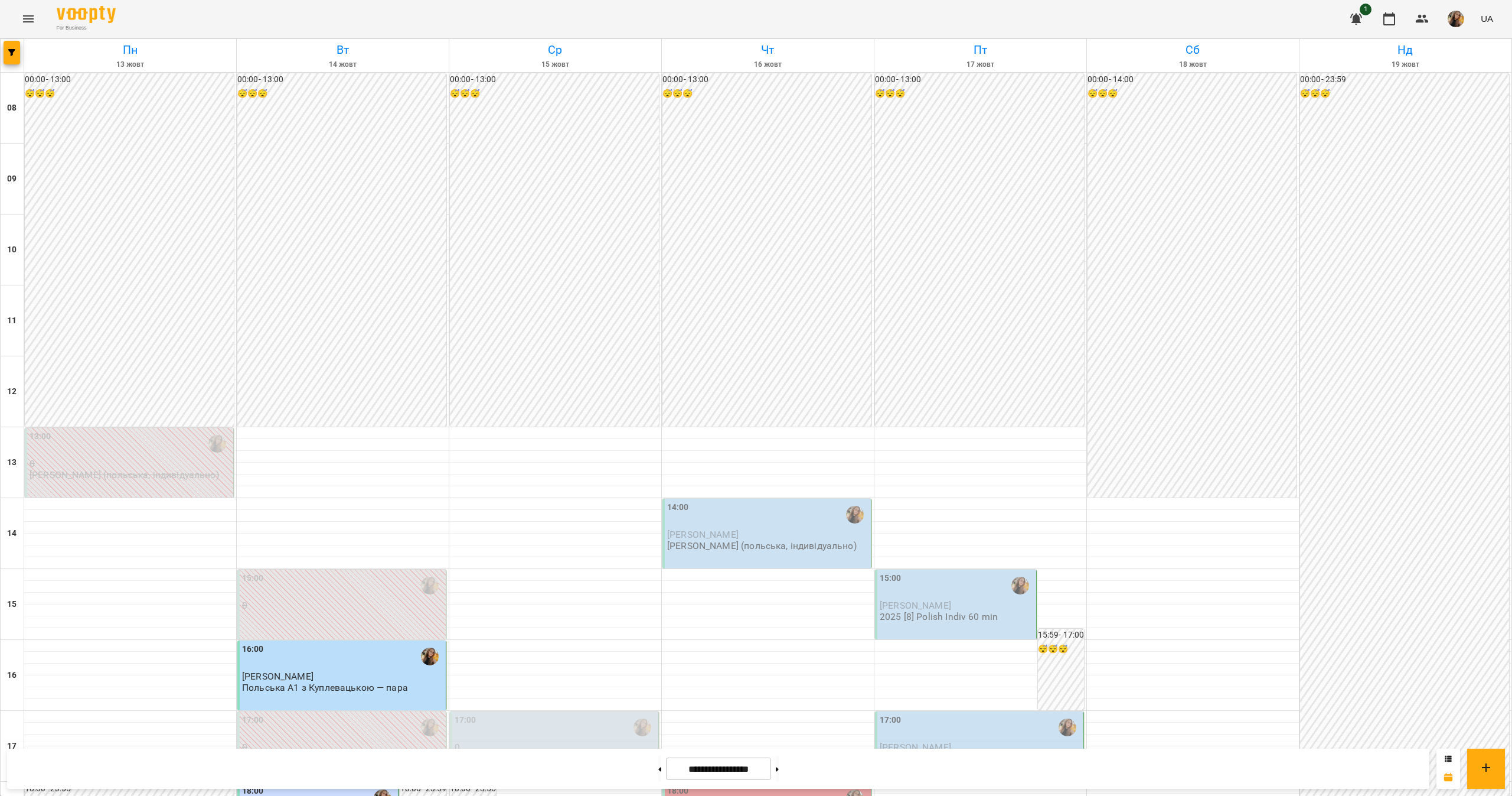
scroll to position [0, 0]
